Goal: Task Accomplishment & Management: Manage account settings

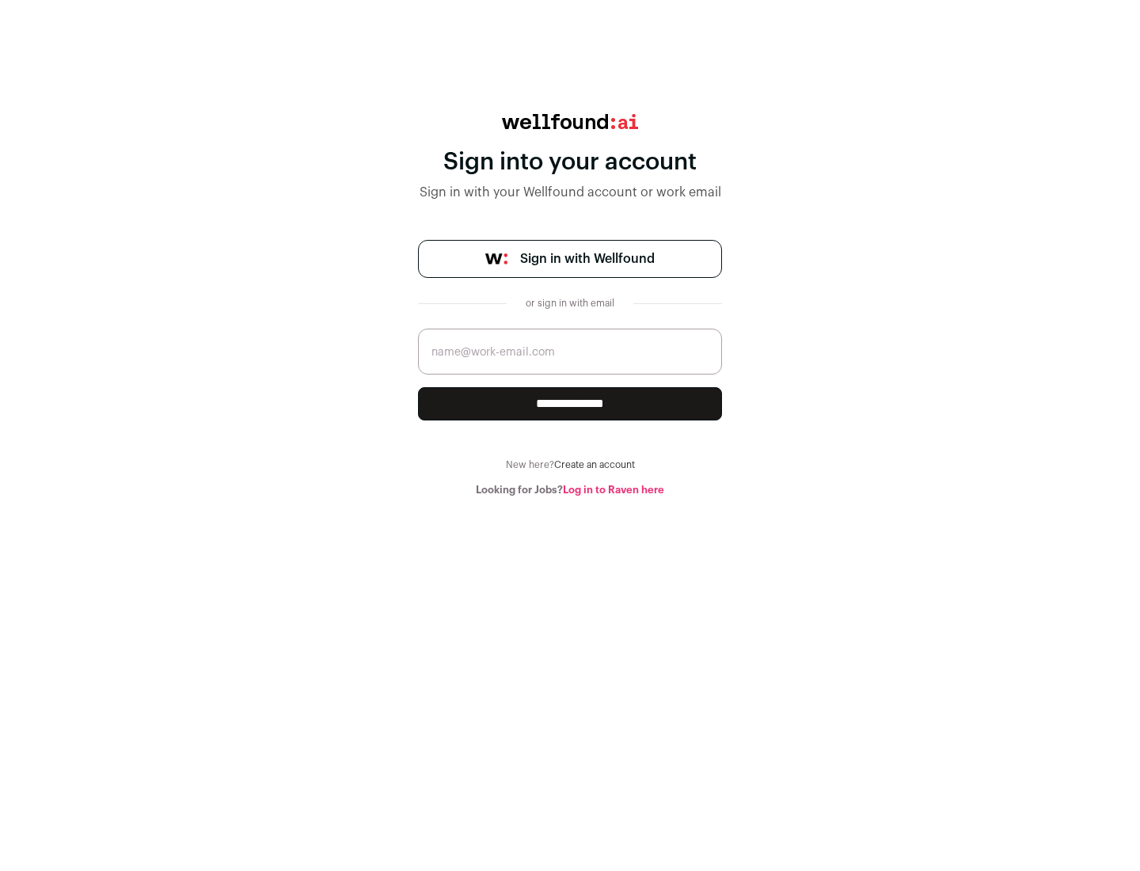
click at [587, 259] on span "Sign in with Wellfound" at bounding box center [587, 258] width 135 height 19
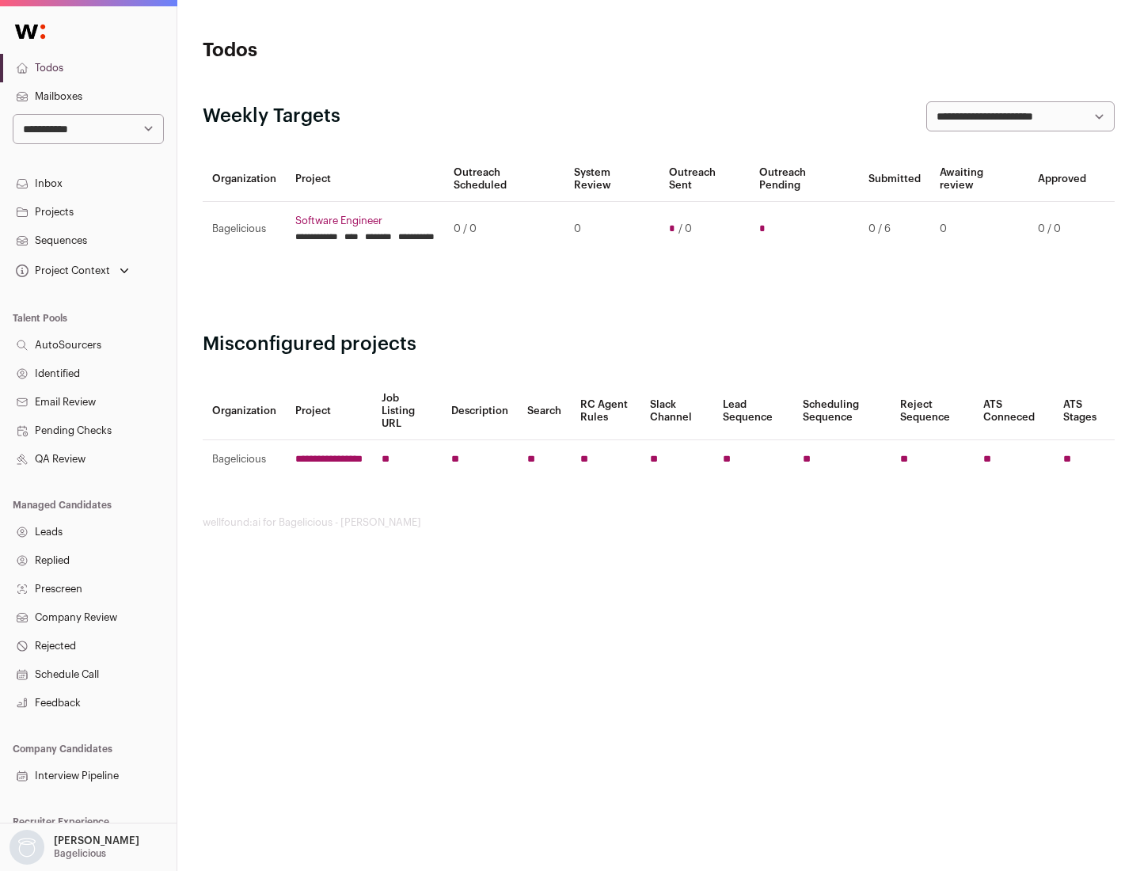
click at [88, 211] on link "Projects" at bounding box center [88, 212] width 177 height 29
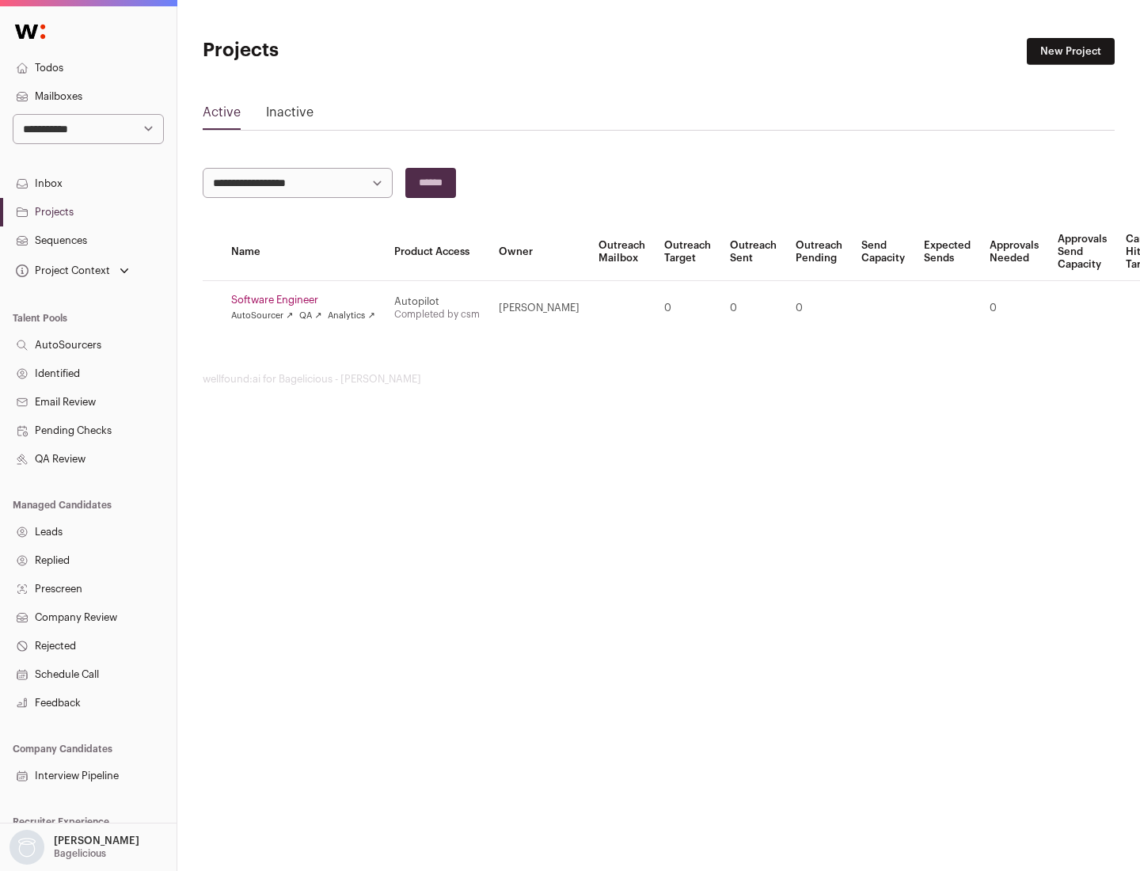
click at [308, 300] on link "Software Engineer" at bounding box center [303, 300] width 144 height 13
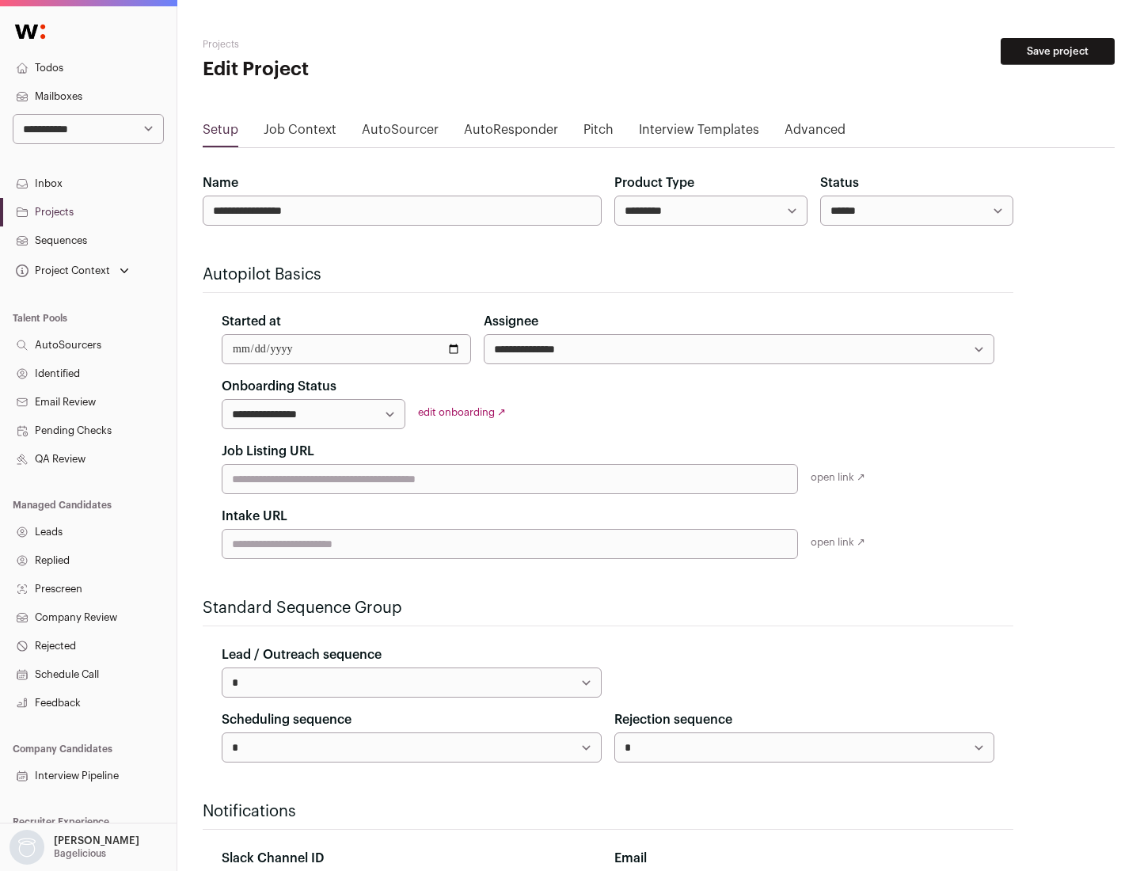
click at [1058, 51] on button "Save project" at bounding box center [1058, 51] width 114 height 27
